Goal: Find contact information: Obtain details needed to contact an individual or organization

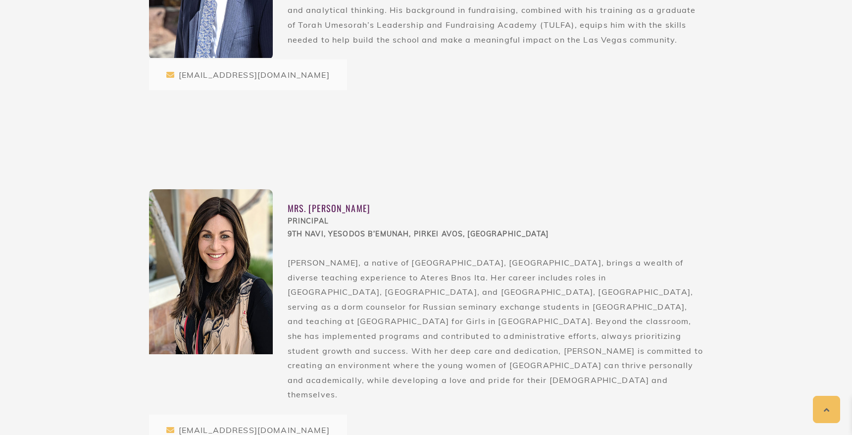
scroll to position [329, 0]
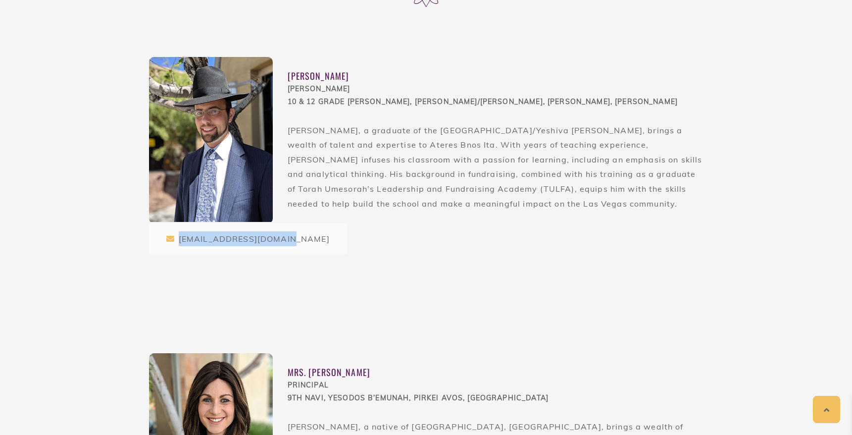
drag, startPoint x: 281, startPoint y: 238, endPoint x: 180, endPoint y: 238, distance: 101.0
click at [180, 238] on div "[EMAIL_ADDRESS][DOMAIN_NAME]" at bounding box center [248, 238] width 198 height 31
copy div "[EMAIL_ADDRESS][DOMAIN_NAME]"
drag, startPoint x: 399, startPoint y: 77, endPoint x: 285, endPoint y: 75, distance: 114.4
click at [285, 75] on div "[PERSON_NAME] [PERSON_NAME] 10 & 12 Grade [PERSON_NAME], [PERSON_NAME]/[PERSON_…" at bounding box center [426, 140] width 555 height 166
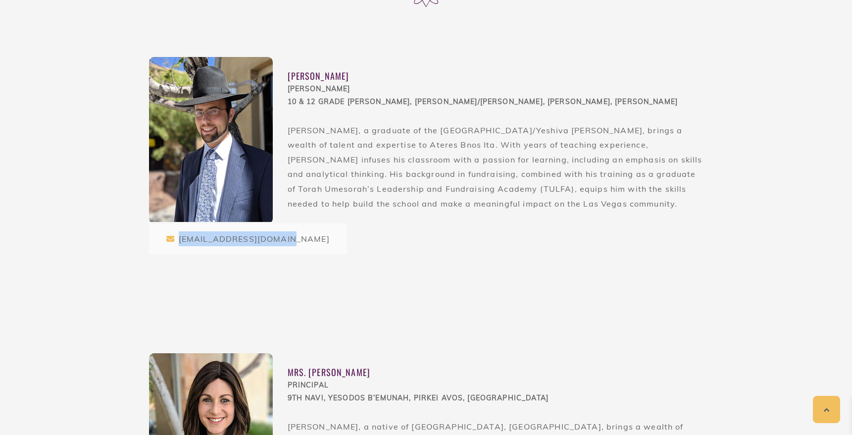
copy div "[PERSON_NAME]"
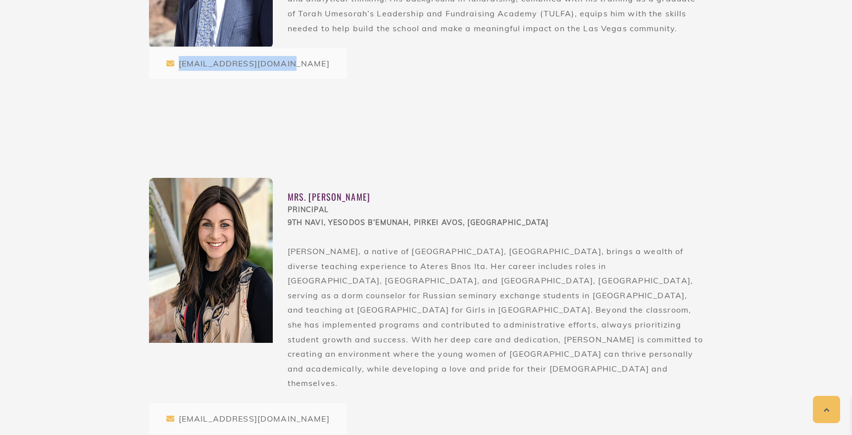
scroll to position [608, 0]
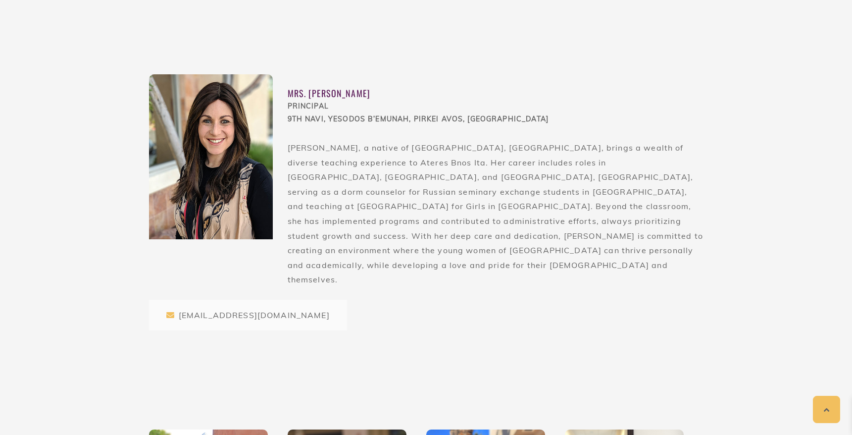
drag, startPoint x: 382, startPoint y: 91, endPoint x: 309, endPoint y: 91, distance: 72.8
click at [309, 91] on div "Mrs. [PERSON_NAME]" at bounding box center [496, 93] width 416 height 13
copy div "[PERSON_NAME]"
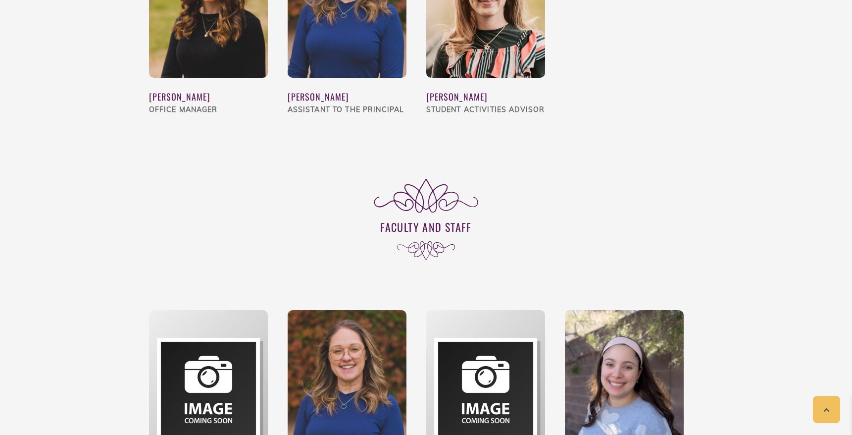
scroll to position [1677, 0]
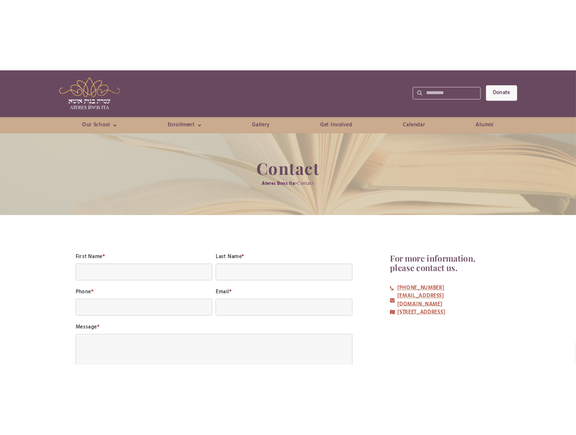
scroll to position [30, 0]
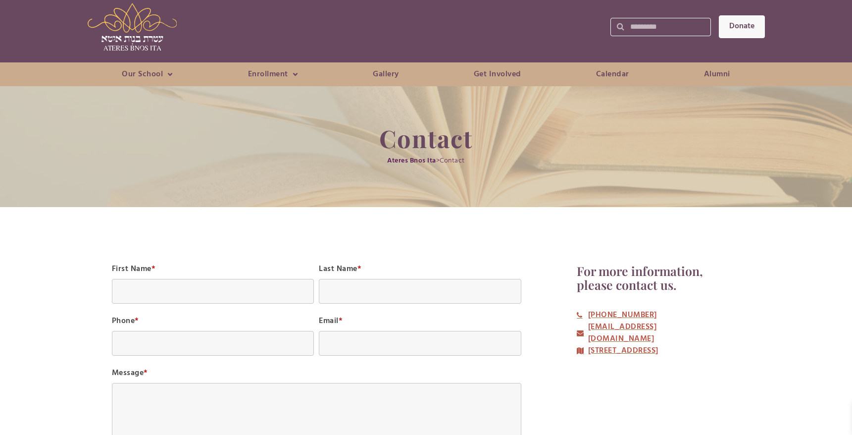
click at [724, 388] on div "For more information, please contact us. (305) 494-2012 sschwartz@atereslv.org …" at bounding box center [635, 397] width 219 height 267
